Goal: Information Seeking & Learning: Learn about a topic

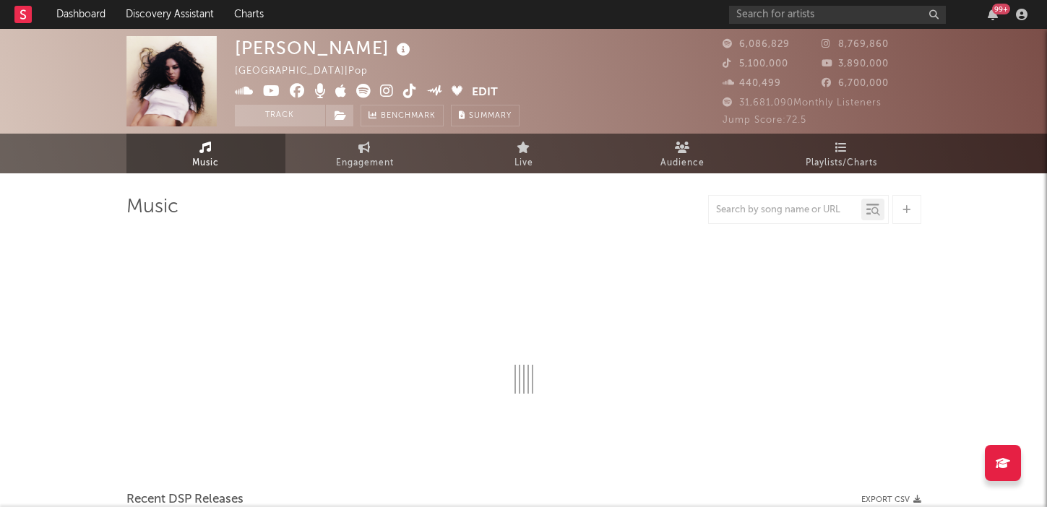
click at [795, 4] on div "99 +" at bounding box center [881, 14] width 304 height 29
click at [794, 16] on input "text" at bounding box center [837, 15] width 217 height 18
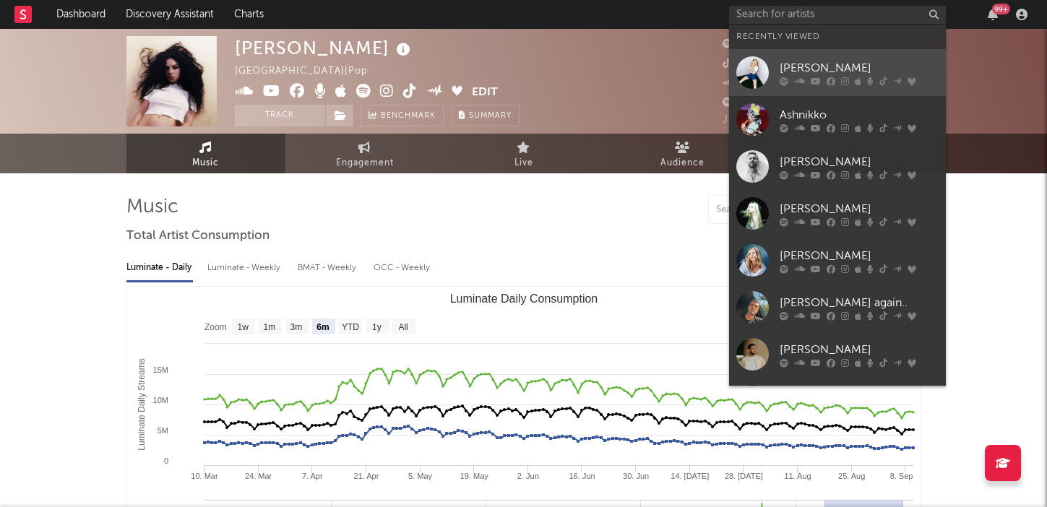
click at [799, 66] on div "[PERSON_NAME]" at bounding box center [859, 67] width 159 height 17
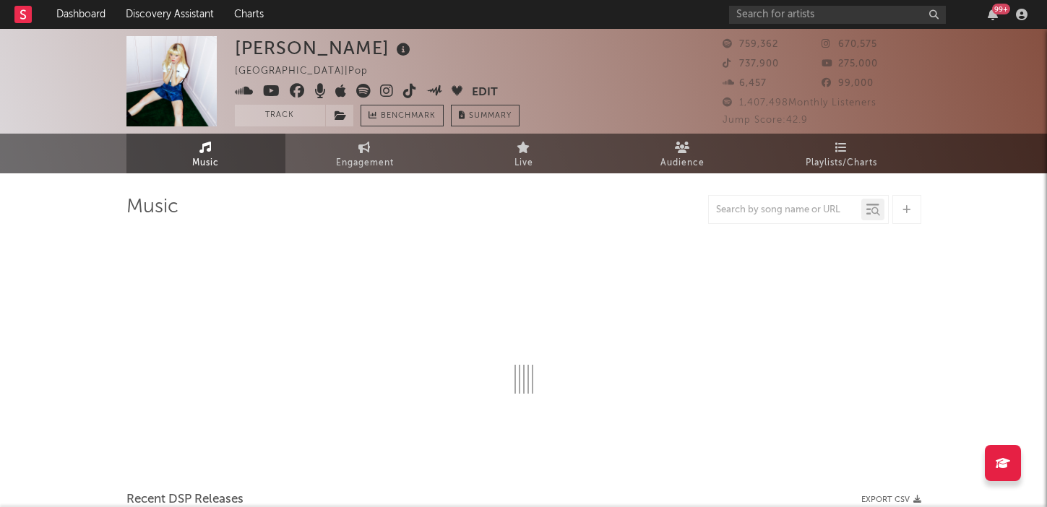
select select "6m"
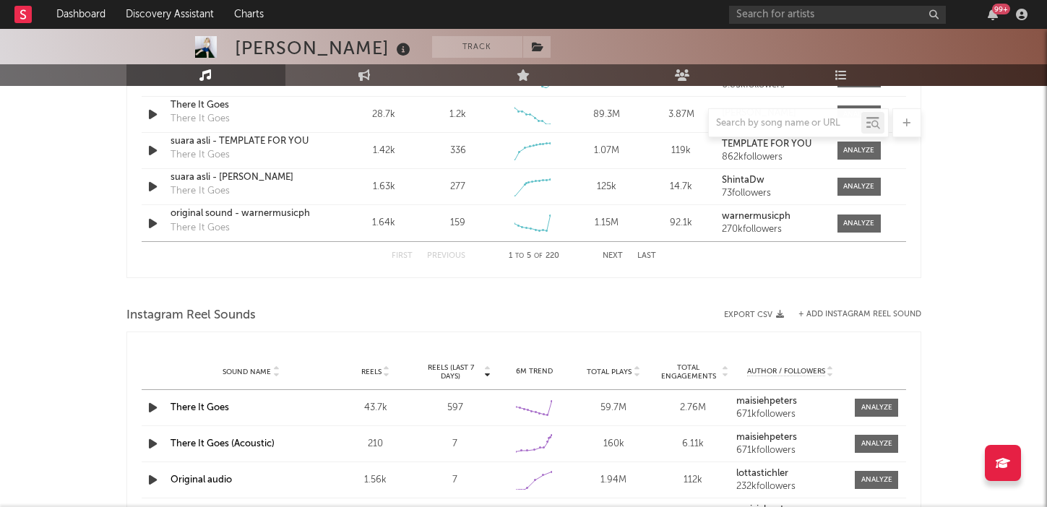
scroll to position [1091, 0]
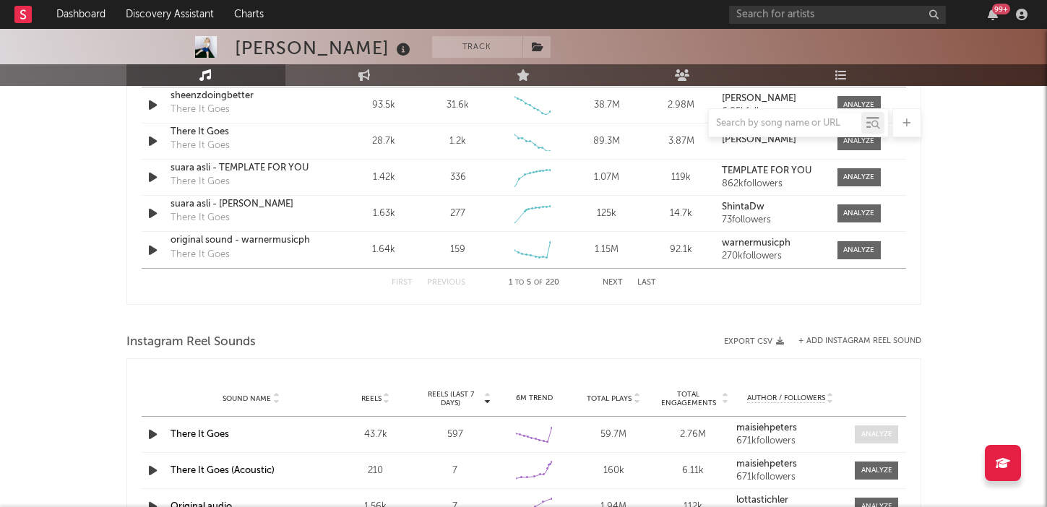
click at [874, 431] on div at bounding box center [876, 434] width 31 height 11
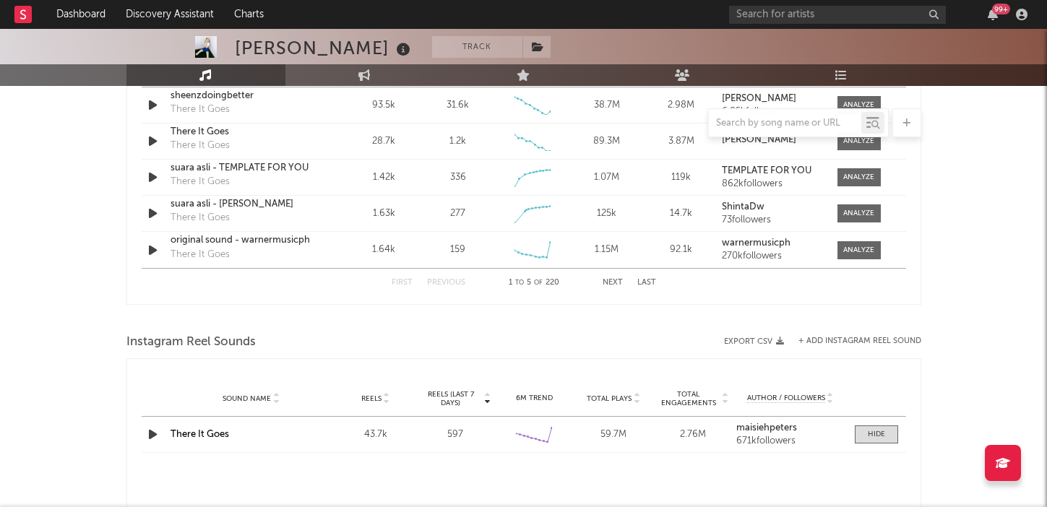
scroll to position [1312, 0]
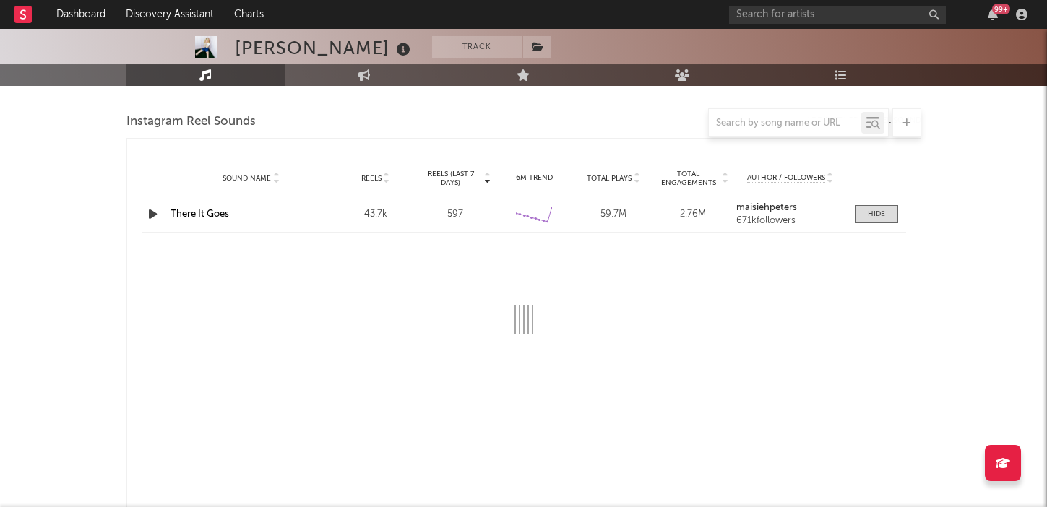
select select "6m"
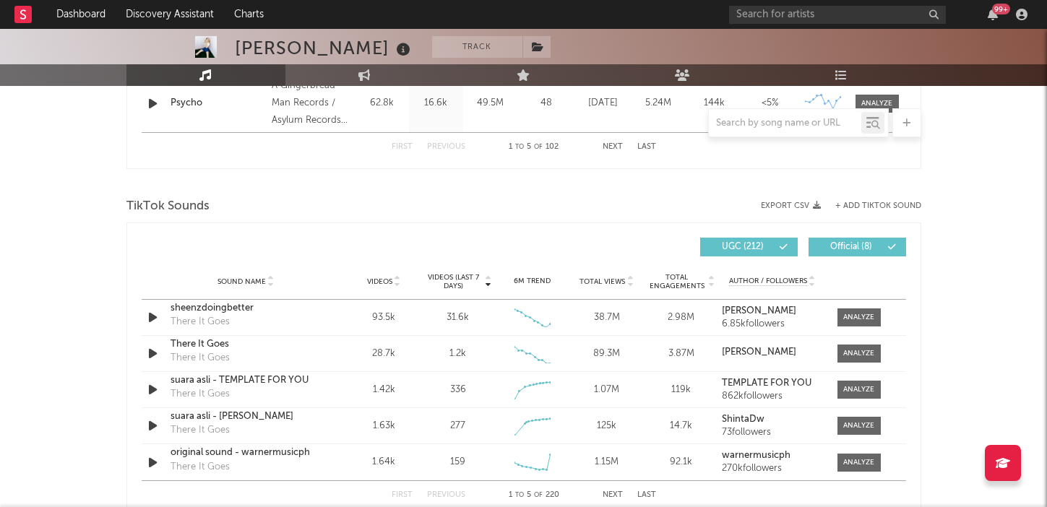
scroll to position [908, 0]
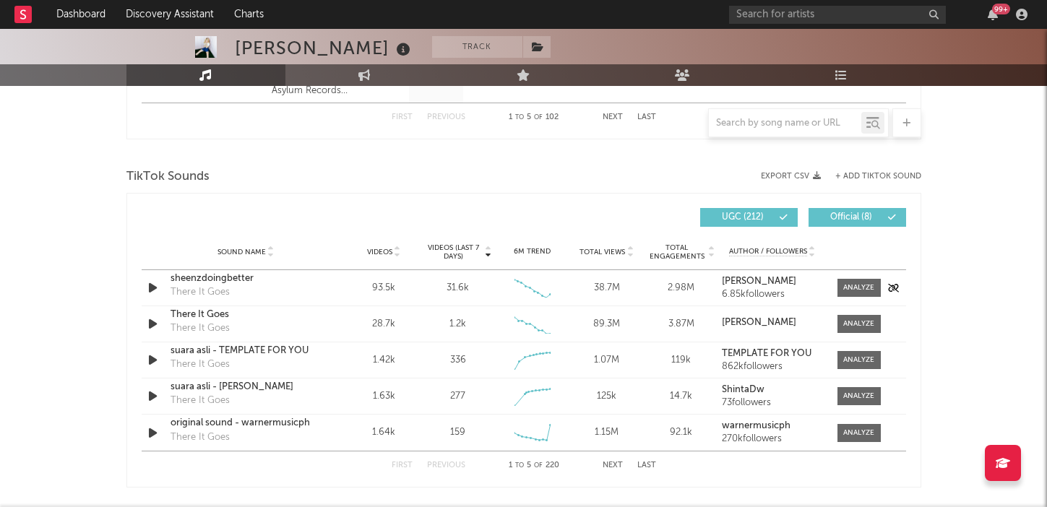
click at [253, 291] on div "sheenzdoingbetter There It Goes" at bounding box center [246, 288] width 151 height 33
click at [859, 294] on span at bounding box center [859, 288] width 43 height 18
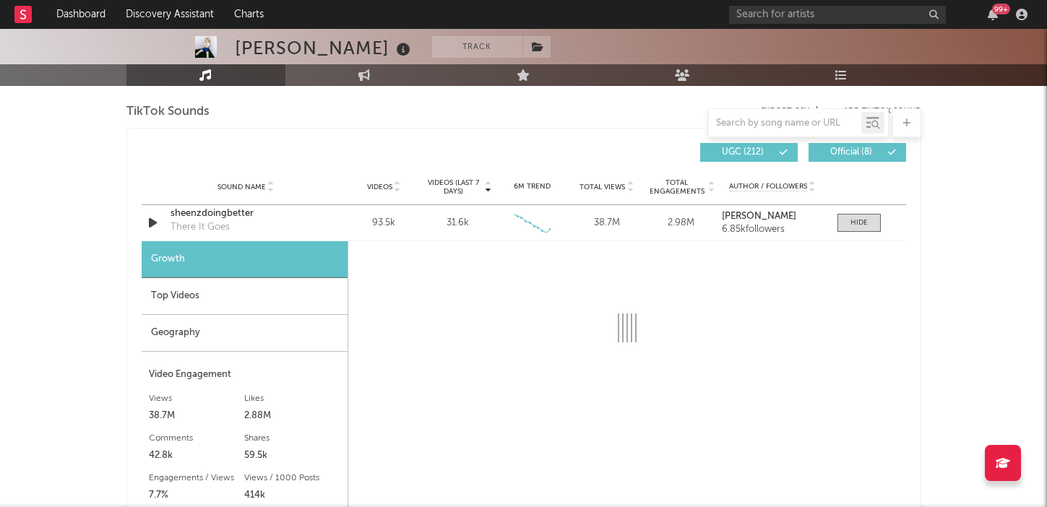
scroll to position [974, 0]
click at [272, 302] on div "Top Videos" at bounding box center [245, 296] width 206 height 37
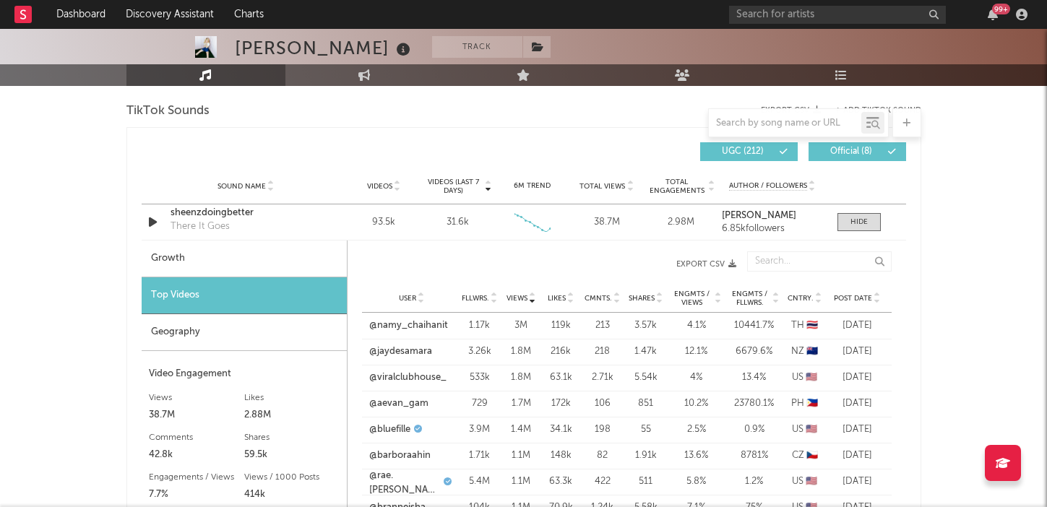
click at [518, 294] on span "Views" at bounding box center [517, 298] width 21 height 9
click at [517, 296] on span "Views" at bounding box center [517, 298] width 21 height 9
click at [424, 329] on link "@namy_chaihanit" at bounding box center [408, 326] width 79 height 14
click at [416, 352] on link "@jaydesamara" at bounding box center [400, 352] width 63 height 14
click at [413, 374] on link "@viralclubhouse_" at bounding box center [407, 378] width 77 height 14
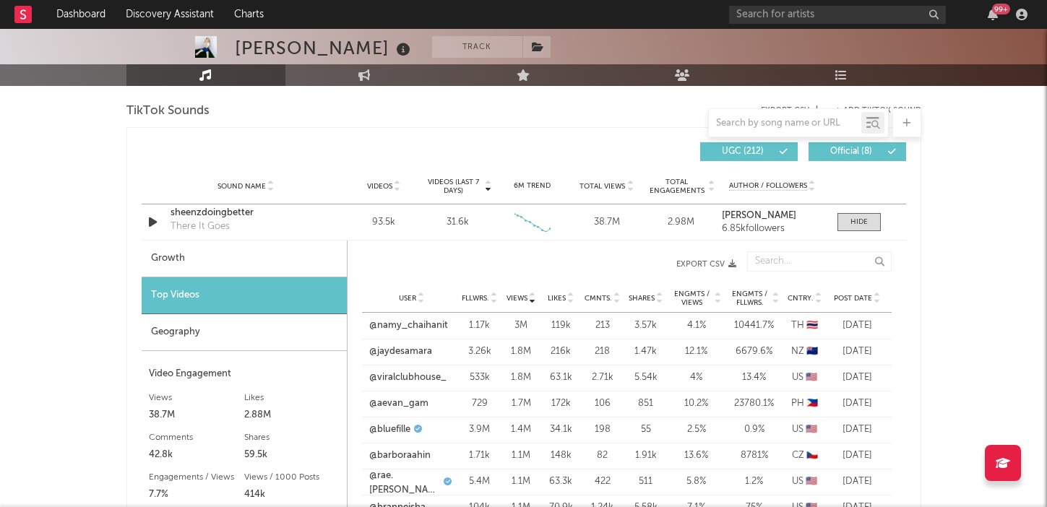
click at [297, 346] on div "Geography" at bounding box center [244, 332] width 205 height 37
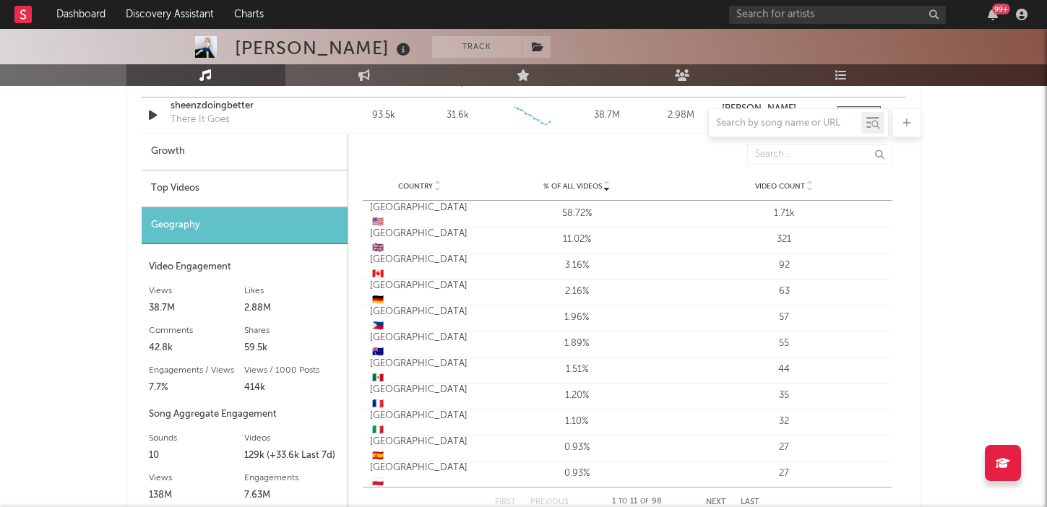
scroll to position [1131, 0]
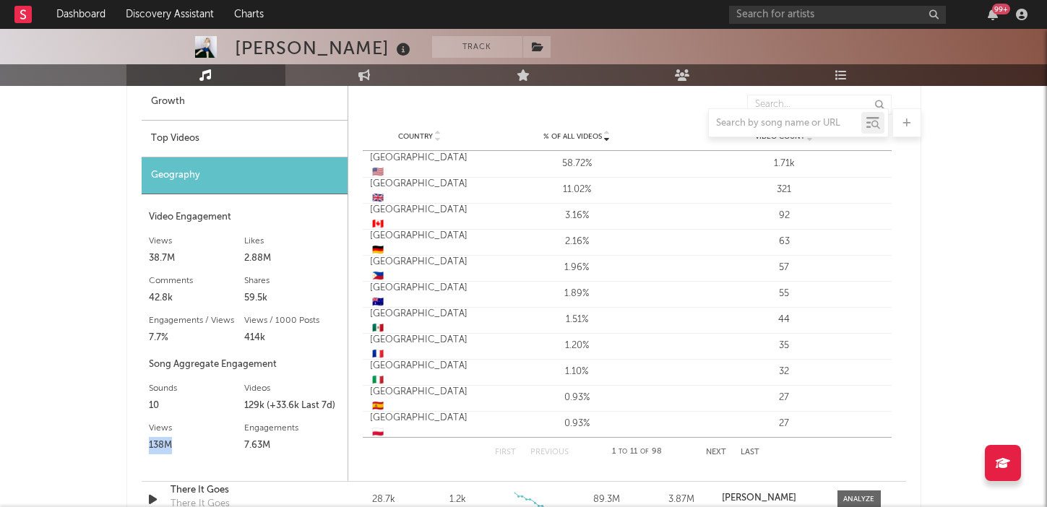
drag, startPoint x: 150, startPoint y: 446, endPoint x: 200, endPoint y: 446, distance: 50.6
click at [195, 446] on div "138M" at bounding box center [197, 445] width 96 height 17
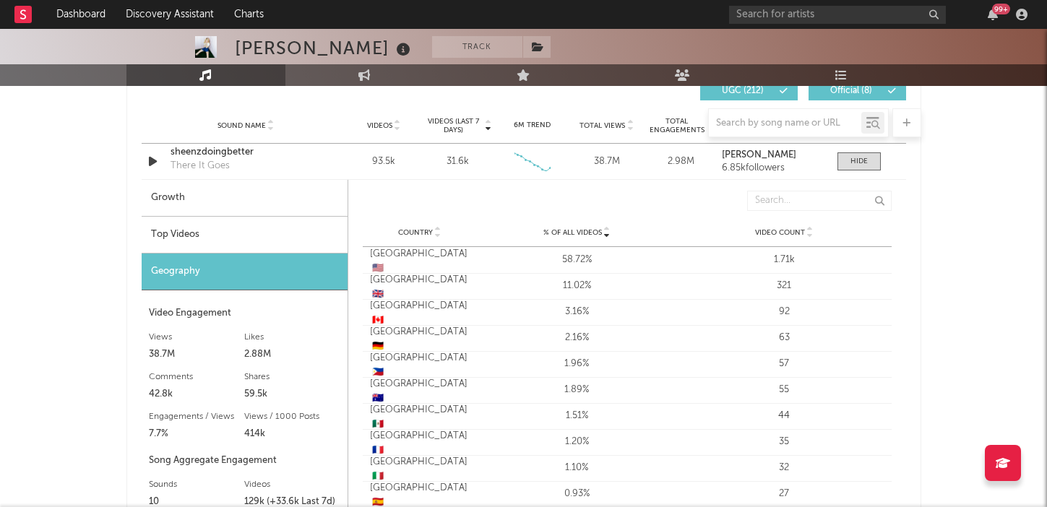
scroll to position [1036, 0]
click at [445, 124] on div at bounding box center [523, 122] width 795 height 29
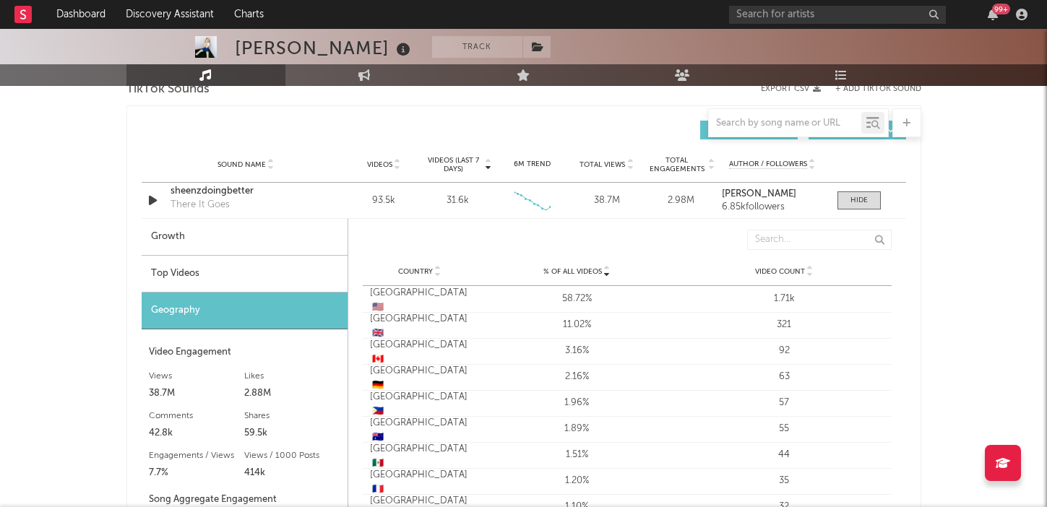
scroll to position [997, 0]
click at [251, 236] on div "Growth" at bounding box center [245, 236] width 206 height 37
select select "6m"
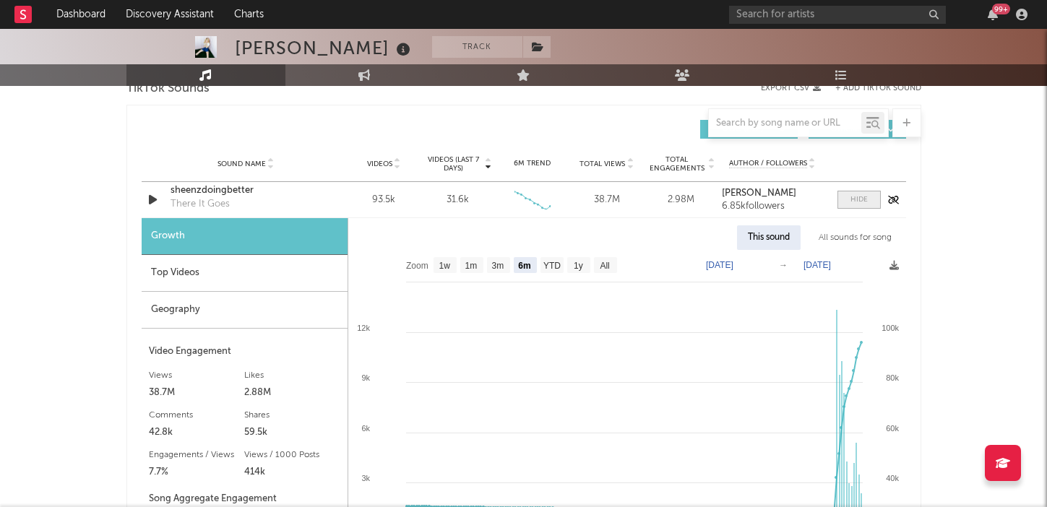
click at [855, 205] on div at bounding box center [859, 199] width 17 height 11
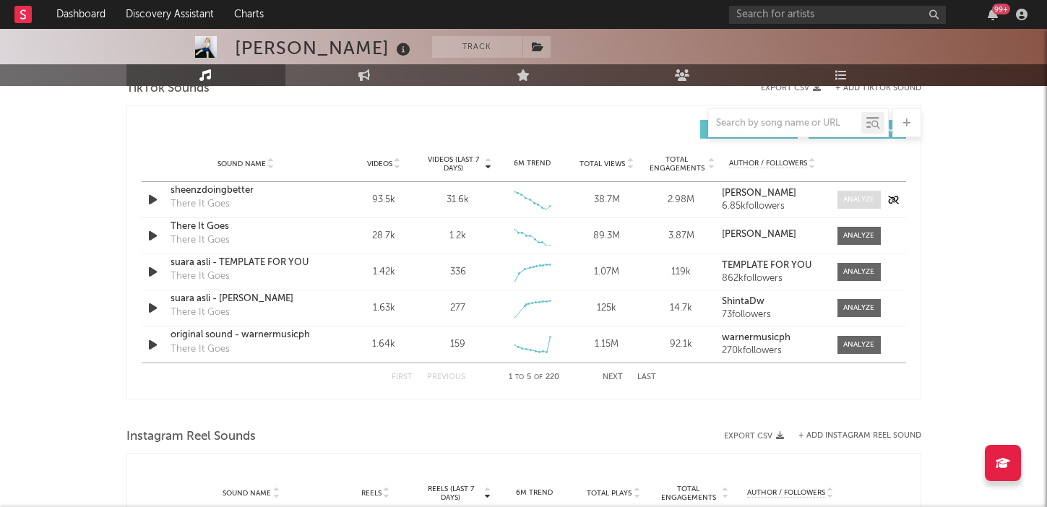
click at [840, 202] on span at bounding box center [859, 200] width 43 height 18
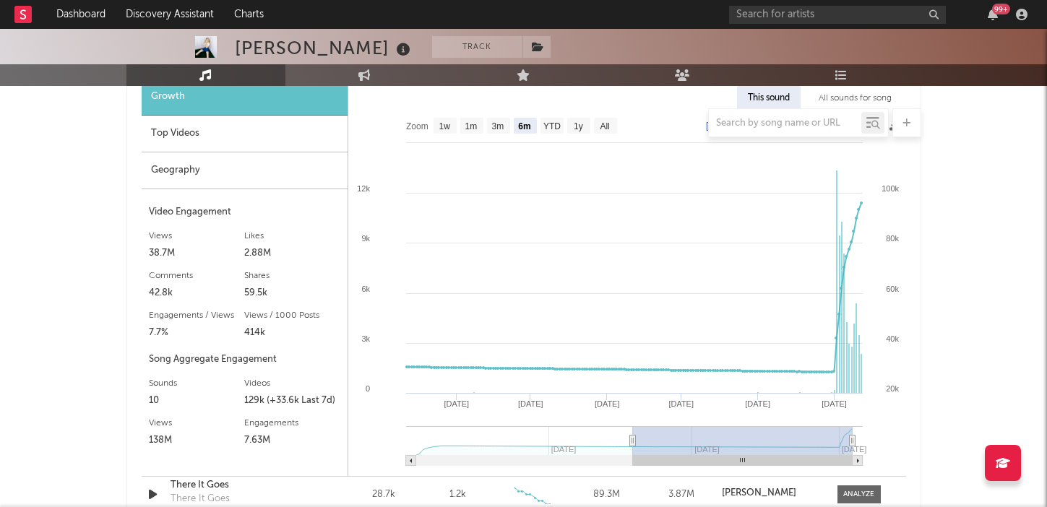
scroll to position [1114, 0]
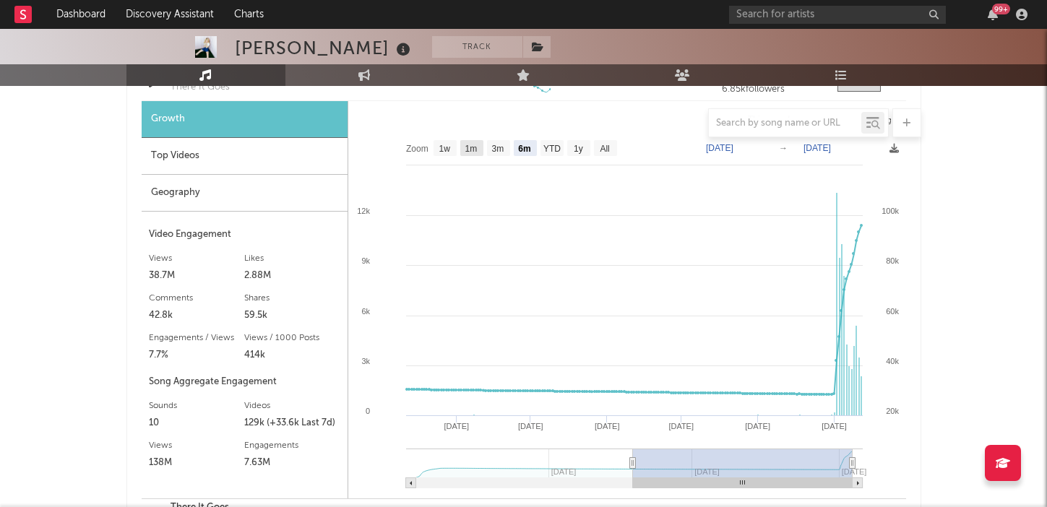
click at [471, 147] on text "1m" at bounding box center [471, 149] width 12 height 10
select select "1m"
type input "[DATE]"
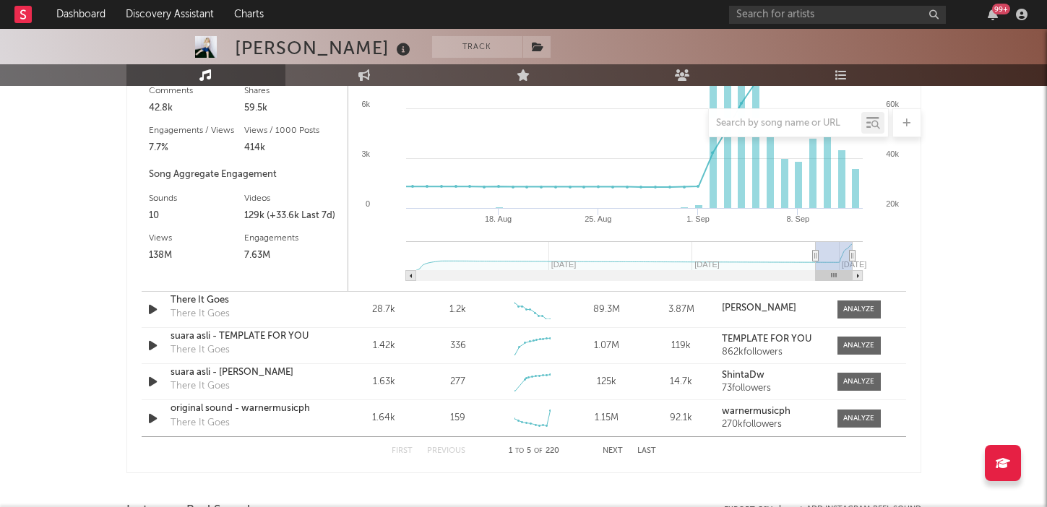
scroll to position [1347, 0]
